Goal: Task Accomplishment & Management: Complete application form

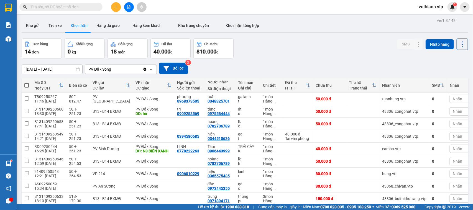
scroll to position [39, 0]
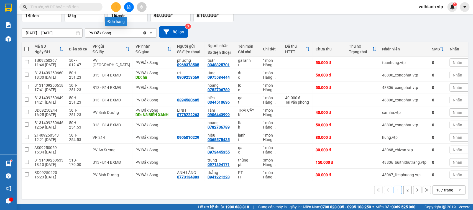
click at [115, 5] on icon "plus" at bounding box center [116, 7] width 4 height 4
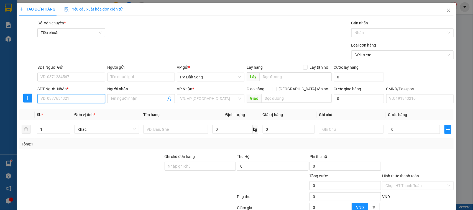
click at [72, 99] on input "SĐT Người Nhận *" at bounding box center [71, 98] width 68 height 9
click at [119, 99] on input "Người nhận" at bounding box center [138, 99] width 55 height 6
click at [49, 98] on input "090114807" at bounding box center [71, 98] width 68 height 9
click at [50, 99] on input "090114807" at bounding box center [71, 98] width 68 height 9
type input "0901104807"
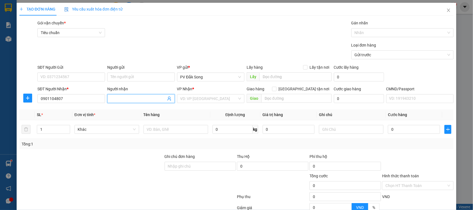
click at [147, 96] on input "Người nhận" at bounding box center [138, 99] width 55 height 6
type input "bong"
click at [78, 75] on input "SĐT Người Gửi" at bounding box center [71, 77] width 68 height 9
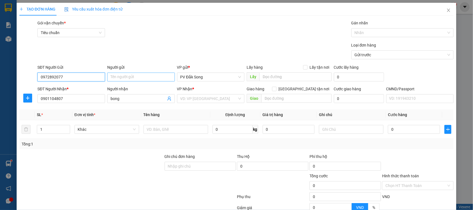
type input "0972892077"
click at [120, 77] on input "Người gửi" at bounding box center [141, 77] width 68 height 9
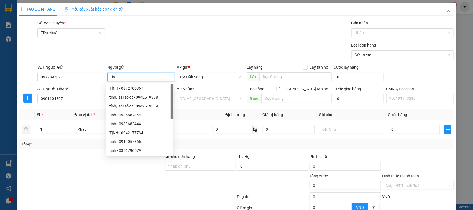
type input "tin"
click at [195, 97] on input "search" at bounding box center [208, 98] width 57 height 8
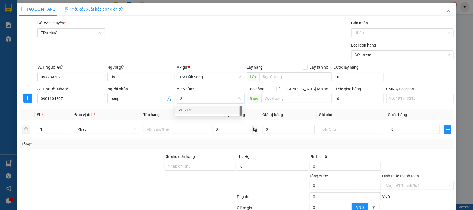
type input "21"
click at [198, 112] on div "VP 214" at bounding box center [208, 110] width 60 height 6
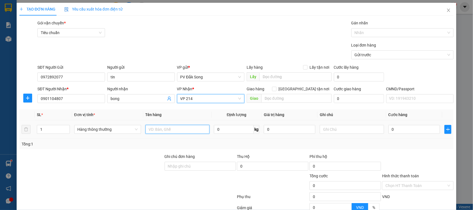
click at [187, 133] on input "text" at bounding box center [177, 129] width 64 height 9
type input "sầu"
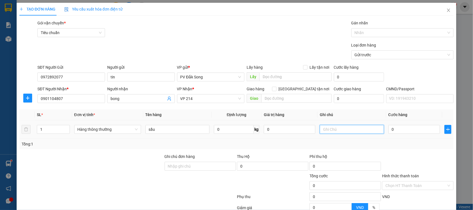
click at [330, 130] on input "text" at bounding box center [352, 129] width 64 height 9
type input "bao"
click at [398, 129] on input "0" at bounding box center [415, 129] width 52 height 9
type input "005"
type input "5"
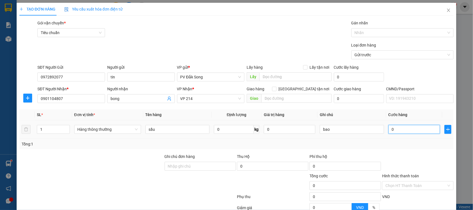
type input "5"
type input "0.050"
type input "50"
type input "00.500"
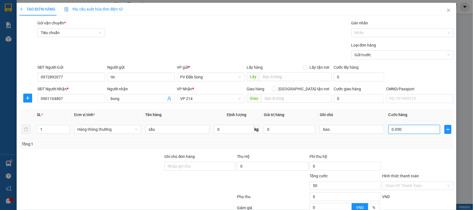
type input "500"
type input "0.005.000"
type input "5.000"
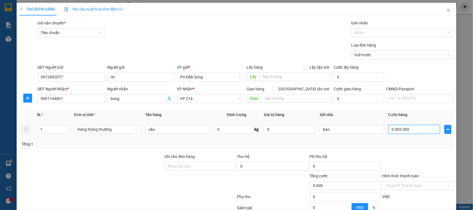
type input "000.050.000"
type input "50.000"
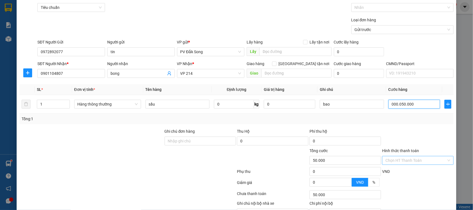
scroll to position [57, 0]
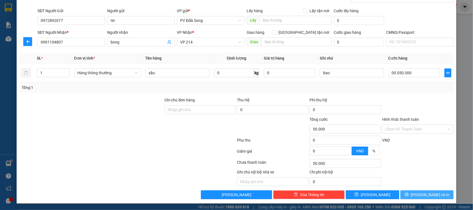
type input "50.000"
click at [408, 196] on icon "printer" at bounding box center [407, 195] width 4 height 4
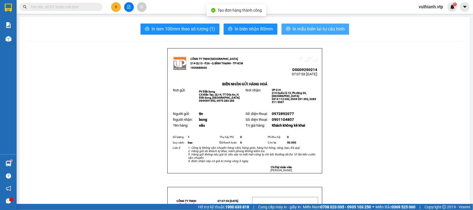
click at [318, 24] on button "In mẫu biên lai tự cấu hình" at bounding box center [316, 29] width 68 height 11
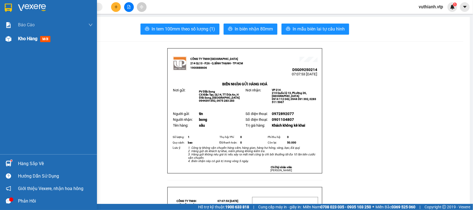
click at [13, 42] on div at bounding box center [9, 39] width 10 height 10
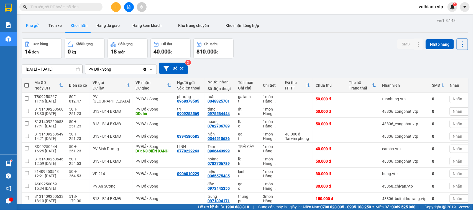
drag, startPoint x: 31, startPoint y: 17, endPoint x: 29, endPoint y: 24, distance: 7.5
click at [29, 24] on div "ver 1.8.143 Kho gửi Trên xe Kho nhận Hàng đã giao Hàng kèm khách Kho trung chuy…" at bounding box center [244, 127] width 451 height 221
click at [29, 27] on button "Kho gửi" at bounding box center [33, 25] width 22 height 13
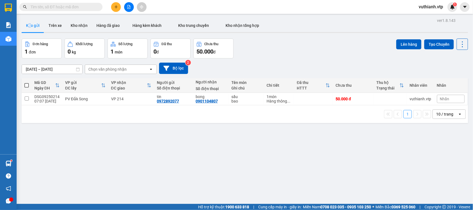
click at [26, 86] on span at bounding box center [26, 85] width 4 height 4
click at [27, 83] on input "checkbox" at bounding box center [27, 83] width 0 height 0
checkbox input "true"
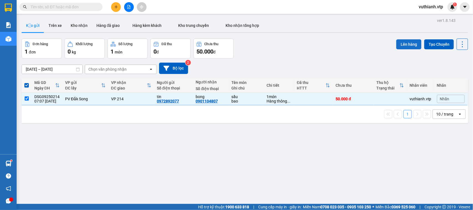
click at [405, 45] on button "Lên hàng" at bounding box center [408, 44] width 25 height 10
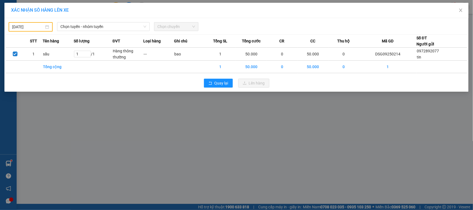
click at [313, 129] on div "XÁC NHẬN SỐ HÀNG LÊN XE [DATE] Chọn tuyến - nhóm tuyến Chọn chuyến STT Tên hàng…" at bounding box center [236, 105] width 473 height 210
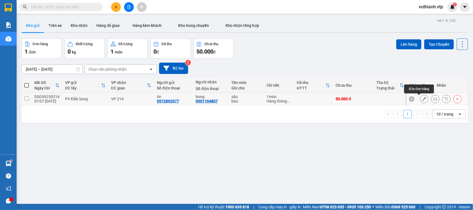
click at [422, 100] on icon at bounding box center [424, 99] width 4 height 4
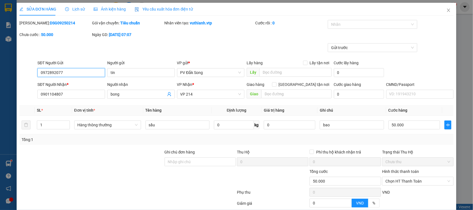
type input "0972892077"
type input "tin"
type input "0901104807"
type input "bong"
type input "50.000"
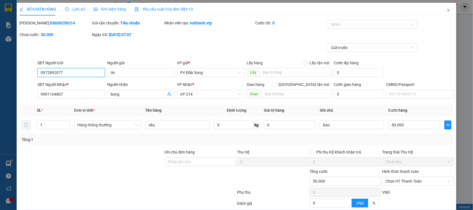
type input "50.000"
click at [149, 95] on input "bong" at bounding box center [138, 94] width 55 height 6
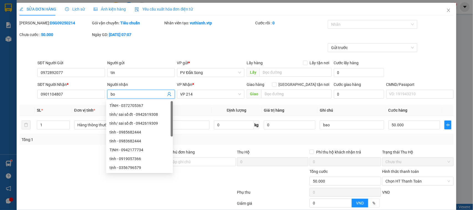
type input "b"
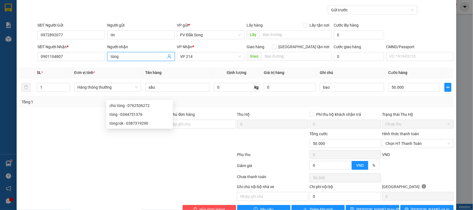
scroll to position [53, 0]
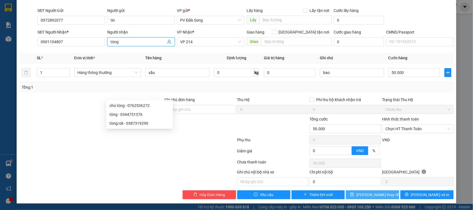
type input "tòng"
click at [381, 198] on span "[PERSON_NAME] thay đổi" at bounding box center [378, 195] width 44 height 6
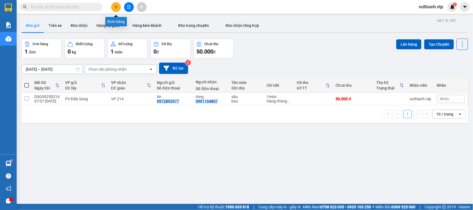
click at [118, 6] on button at bounding box center [116, 7] width 10 height 10
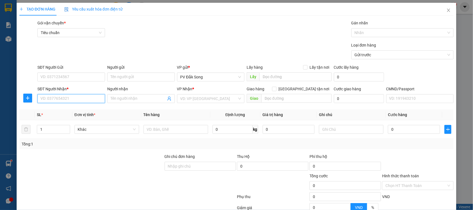
click at [93, 103] on input "SĐT Người Nhận *" at bounding box center [71, 98] width 68 height 9
type input "0975169681"
click at [137, 96] on input "Người nhận" at bounding box center [138, 99] width 55 height 6
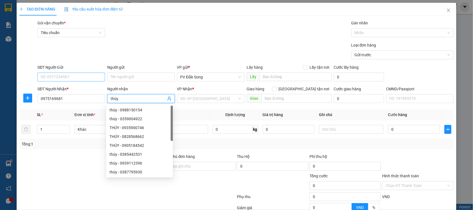
type input "thúy"
click at [77, 78] on input "SĐT Người Gửi" at bounding box center [71, 77] width 68 height 9
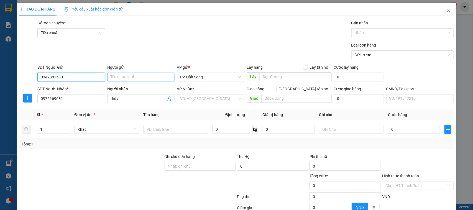
type input "0342381580"
click at [126, 78] on input "Người gửi" at bounding box center [141, 77] width 68 height 9
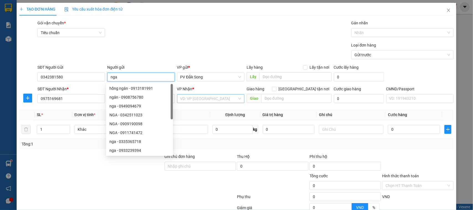
type input "nga"
click at [205, 96] on input "search" at bounding box center [208, 98] width 57 height 8
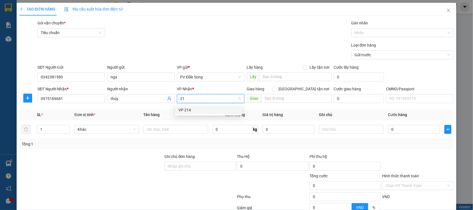
type input "214"
click at [200, 109] on div "VP 214" at bounding box center [208, 110] width 60 height 6
click at [173, 130] on input "text" at bounding box center [177, 129] width 64 height 9
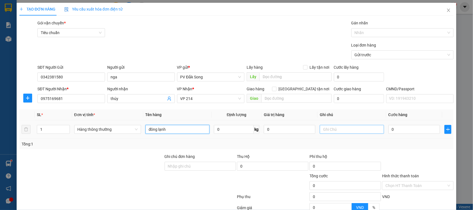
type input "đông lạnh"
click at [336, 127] on input "text" at bounding box center [352, 129] width 64 height 9
type input "tx"
click at [411, 129] on input "0" at bounding box center [415, 129] width 52 height 9
type input "005"
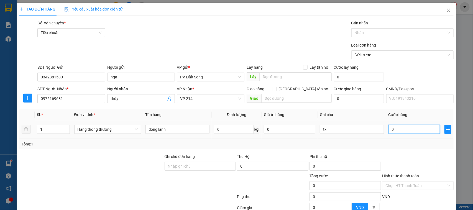
type input "5"
type input "0.050"
type input "50"
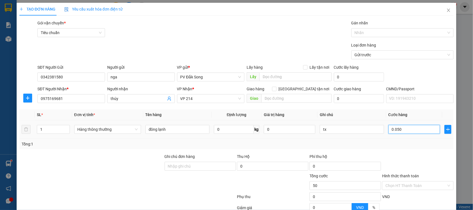
type input "00.500"
type input "500"
type input "0.005.000"
type input "5.000"
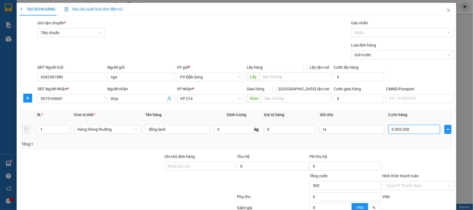
type input "5.000"
type input "000.050.000"
type input "50.000"
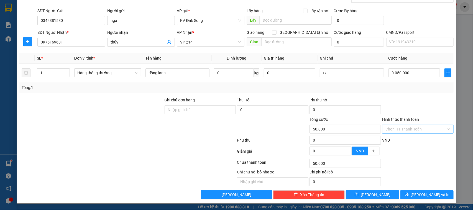
type input "50.000"
click at [401, 130] on input "Hình thức thanh toán" at bounding box center [415, 129] width 61 height 8
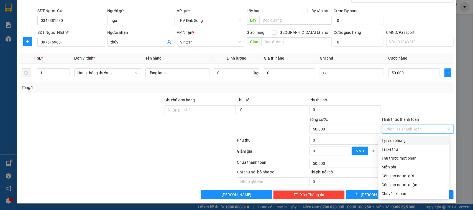
click at [401, 141] on div "Tại văn phòng" at bounding box center [414, 140] width 64 height 6
type input "0"
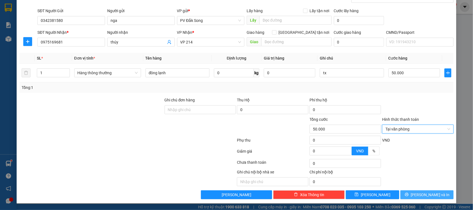
click at [409, 192] on button "[PERSON_NAME] và In" at bounding box center [426, 194] width 53 height 9
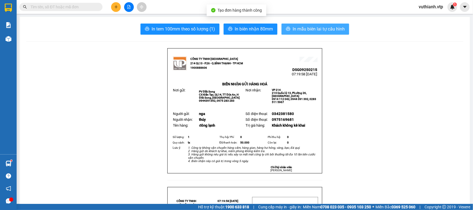
click at [331, 29] on span "In mẫu biên lai tự cấu hình" at bounding box center [319, 28] width 52 height 7
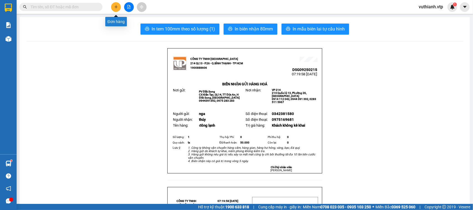
click at [114, 9] on button at bounding box center [116, 7] width 10 height 10
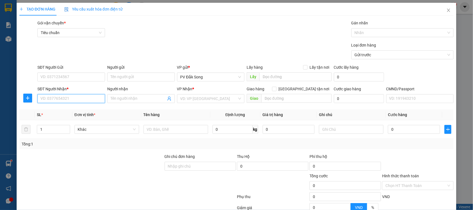
click at [54, 100] on input "SĐT Người Nhận *" at bounding box center [71, 98] width 68 height 9
type input "0914429193"
click at [74, 111] on div "0914429193 - vỹ" at bounding box center [70, 110] width 60 height 6
type input "vỹ"
type input "0914429193"
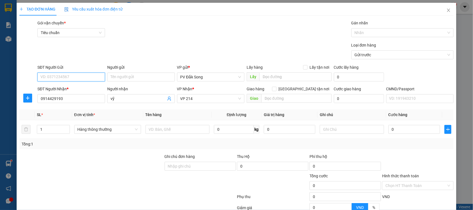
click at [72, 73] on input "SĐT Người Gửi" at bounding box center [71, 77] width 68 height 9
click at [70, 89] on div "null" at bounding box center [70, 88] width 60 height 6
click at [121, 75] on input "Người gửi" at bounding box center [141, 77] width 68 height 9
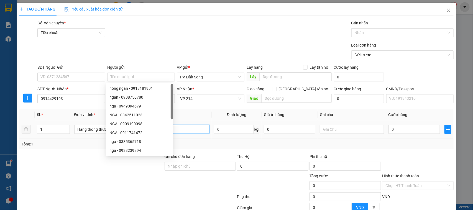
click at [192, 130] on input "text" at bounding box center [177, 129] width 64 height 9
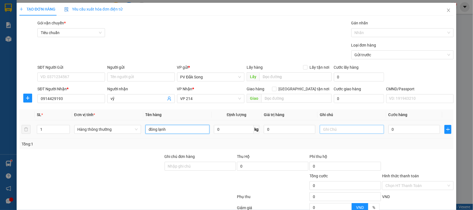
type input "đông lạnh"
click at [359, 129] on input "text" at bounding box center [352, 129] width 64 height 9
type input "tx"
click at [402, 125] on input "0" at bounding box center [415, 129] width 52 height 9
type input "006"
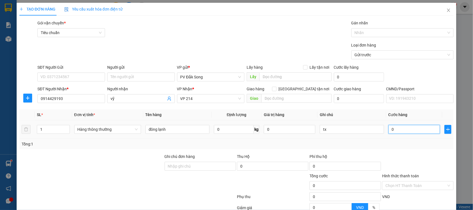
type input "6"
type input "0.060"
type input "60"
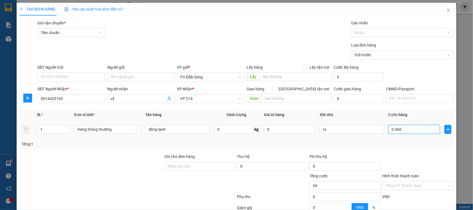
type input "00.600"
type input "600"
type input "0.006.000"
type input "6.000"
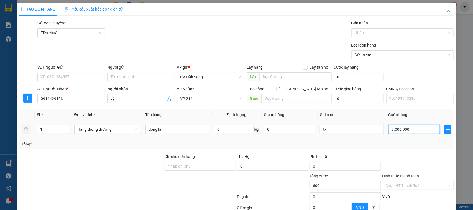
type input "6.000"
type input "000.060.000"
type input "60.000"
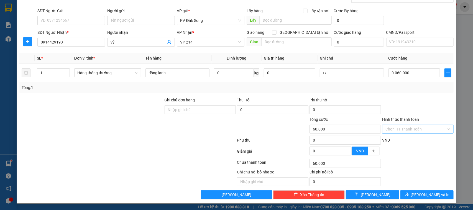
click at [398, 129] on input "Hình thức thanh toán" at bounding box center [415, 129] width 61 height 8
type input "60.000"
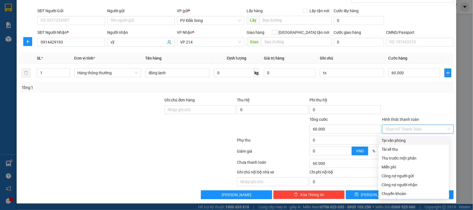
click at [402, 139] on div "Tại văn phòng" at bounding box center [414, 140] width 64 height 6
type input "0"
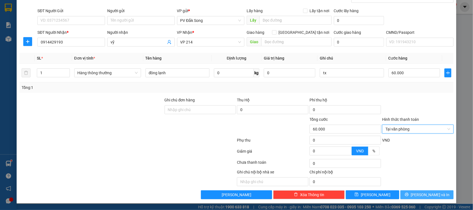
click at [438, 191] on button "[PERSON_NAME] và In" at bounding box center [426, 194] width 53 height 9
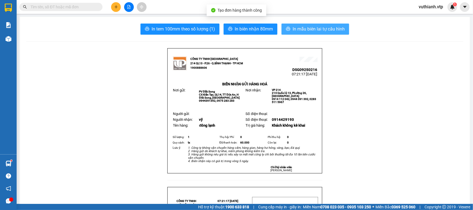
click at [331, 27] on span "In mẫu biên lai tự cấu hình" at bounding box center [319, 28] width 52 height 7
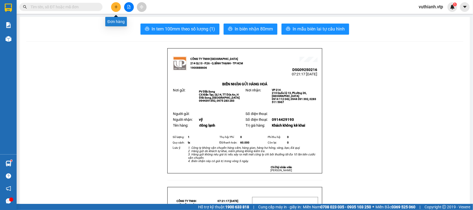
click at [116, 7] on icon "plus" at bounding box center [115, 7] width 3 height 0
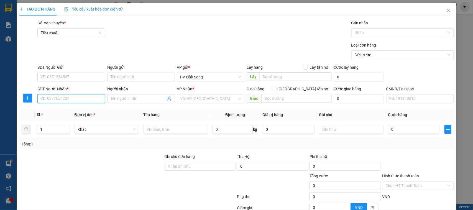
click at [78, 96] on input "SĐT Người Nhận *" at bounding box center [71, 98] width 68 height 9
type input "0"
type input "0382890334"
click at [135, 99] on input "Người nhận" at bounding box center [138, 99] width 55 height 6
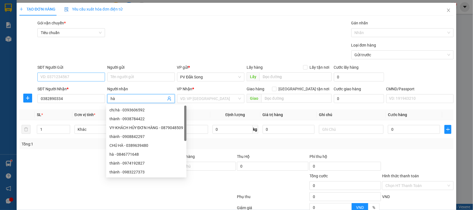
type input "hà"
click at [47, 78] on input "SĐT Người Gửi" at bounding box center [71, 77] width 68 height 9
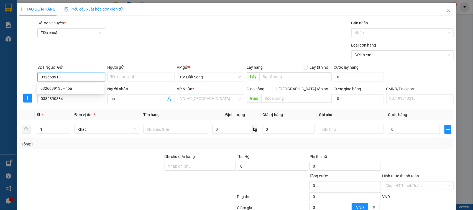
type input "0326689139"
click at [53, 88] on div "0326689139 - hoa" at bounding box center [70, 88] width 60 height 6
type input "hoa"
type input "0326689139"
click at [189, 102] on input "search" at bounding box center [208, 98] width 57 height 8
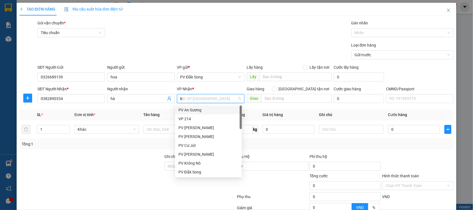
type input "bd"
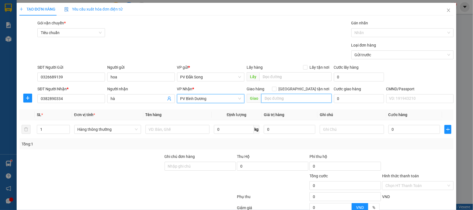
click at [274, 98] on input "text" at bounding box center [296, 98] width 70 height 9
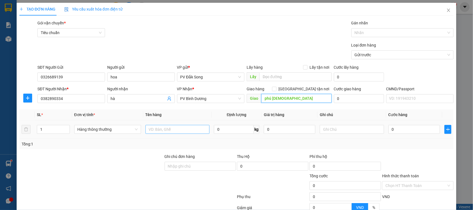
type input "phú [DEMOGRAPHIC_DATA]"
click at [191, 131] on input "text" at bounding box center [177, 129] width 64 height 9
type input "bơ"
click at [348, 128] on input "text" at bounding box center [352, 129] width 64 height 9
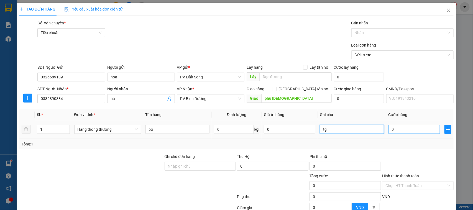
type input "tg"
click at [412, 131] on input "0" at bounding box center [415, 129] width 52 height 9
type input "0"
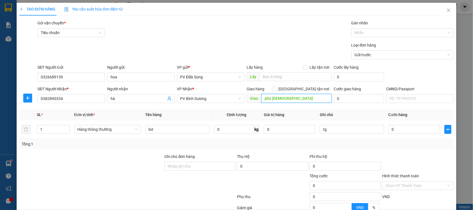
click at [285, 96] on input "phú [DEMOGRAPHIC_DATA]" at bounding box center [296, 98] width 70 height 9
click at [287, 99] on input "phú [DEMOGRAPHIC_DATA]" at bounding box center [296, 98] width 70 height 9
type input "phú [DEMOGRAPHIC_DATA] [DEMOGRAPHIC_DATA] xứ nước vàng"
click at [389, 129] on input "0" at bounding box center [415, 129] width 52 height 9
type input "005"
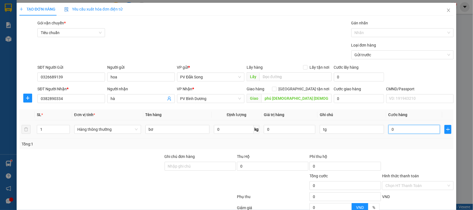
type input "5"
type input "0.050"
type input "50"
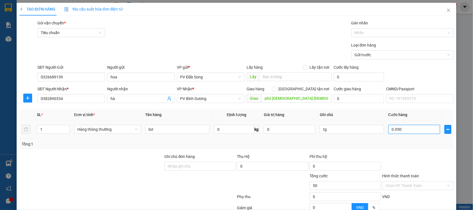
type input "00.500"
type input "500"
type input "0.005.000"
type input "5.000"
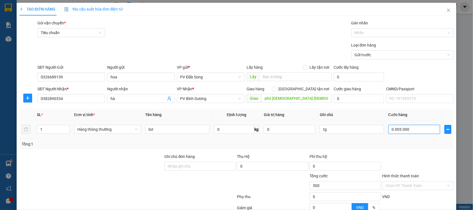
type input "5.000"
type input "000.050.000"
type input "50.000"
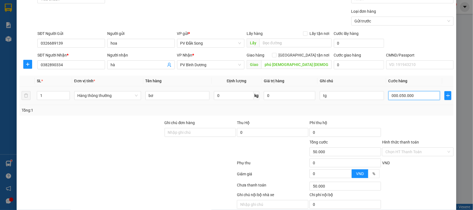
scroll to position [57, 0]
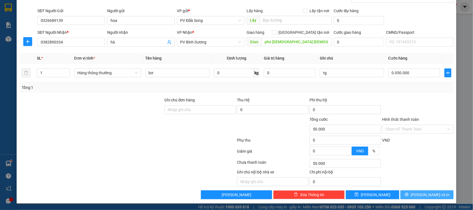
click at [429, 197] on span "[PERSON_NAME] và In" at bounding box center [430, 195] width 39 height 6
type input "50.000"
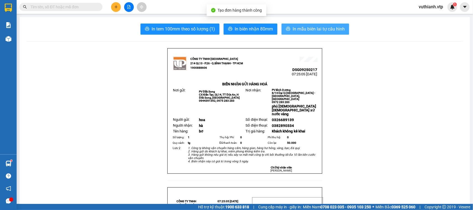
click at [339, 27] on span "In mẫu biên lai tự cấu hình" at bounding box center [319, 28] width 52 height 7
